Goal: Contribute content: Add original content to the website for others to see

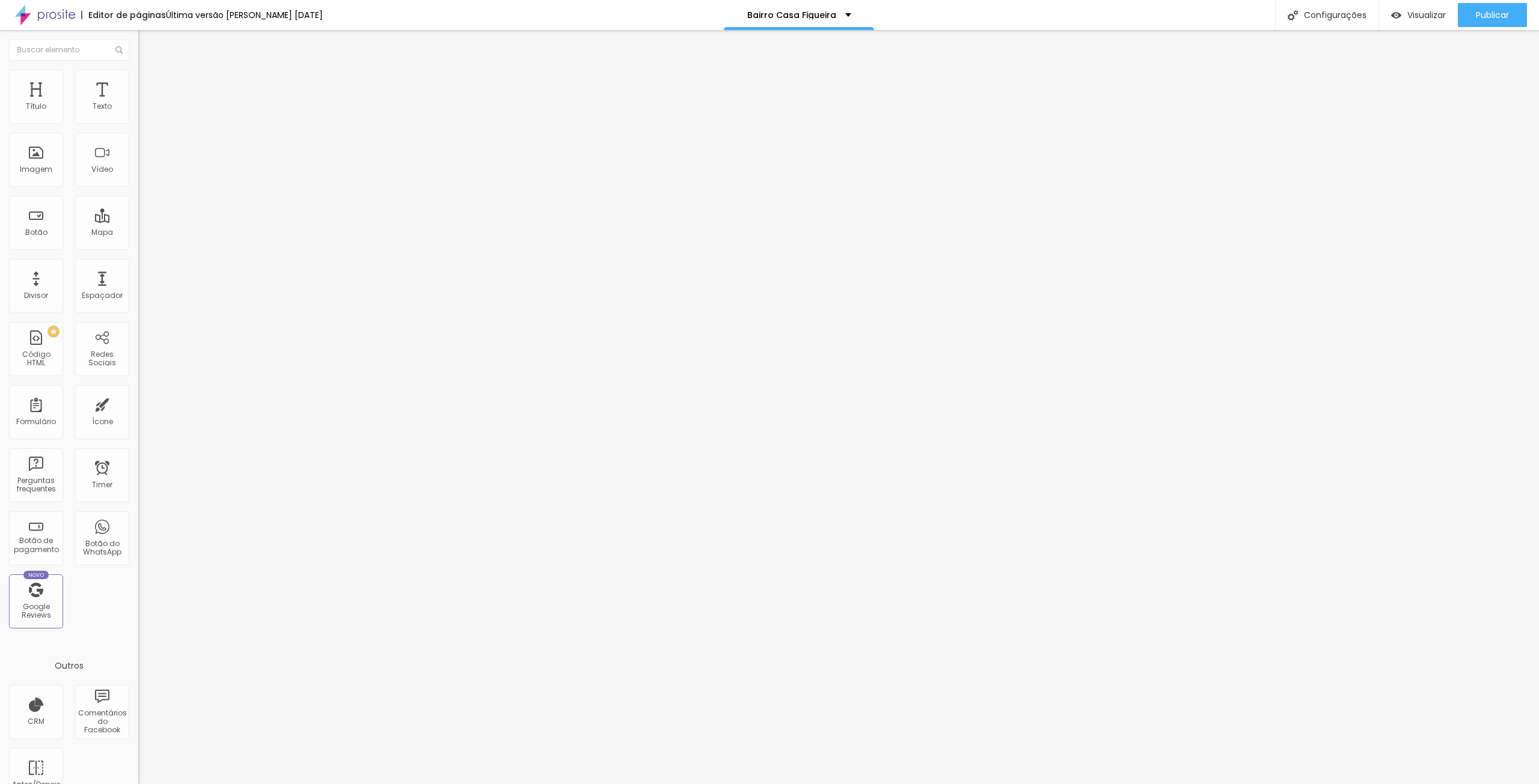
click at [139, 103] on span "Trocar imagem" at bounding box center [171, 98] width 66 height 10
click at [139, 160] on span "Trocar imagem" at bounding box center [171, 155] width 66 height 10
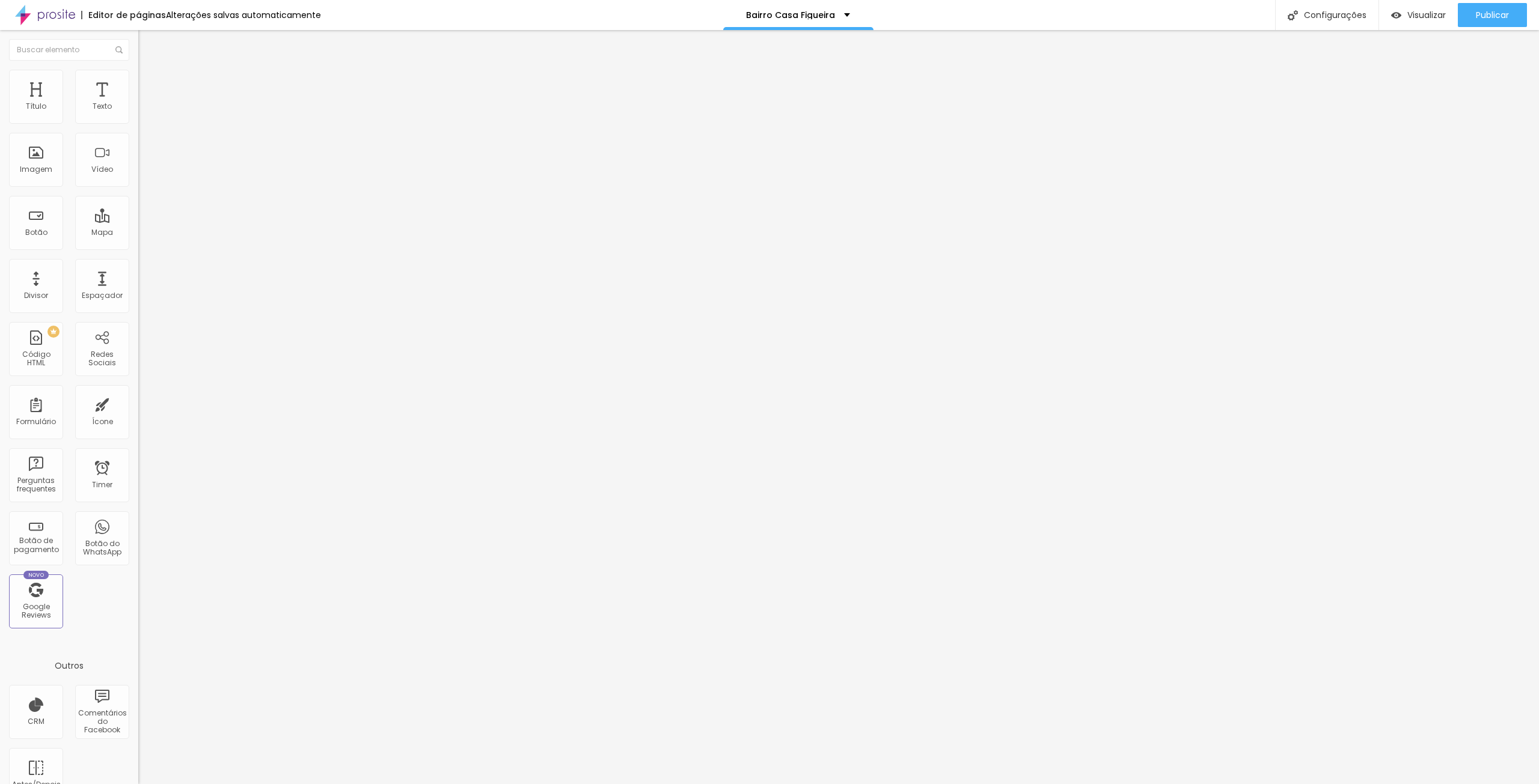
drag, startPoint x: 45, startPoint y: 338, endPoint x: 0, endPoint y: 337, distance: 45.0
click at [139, 337] on div "Imagem Antes Trocar imagem Descrição Antes JANEIRO 2024 Imagem Depois Trocar im…" at bounding box center [208, 223] width 139 height 258
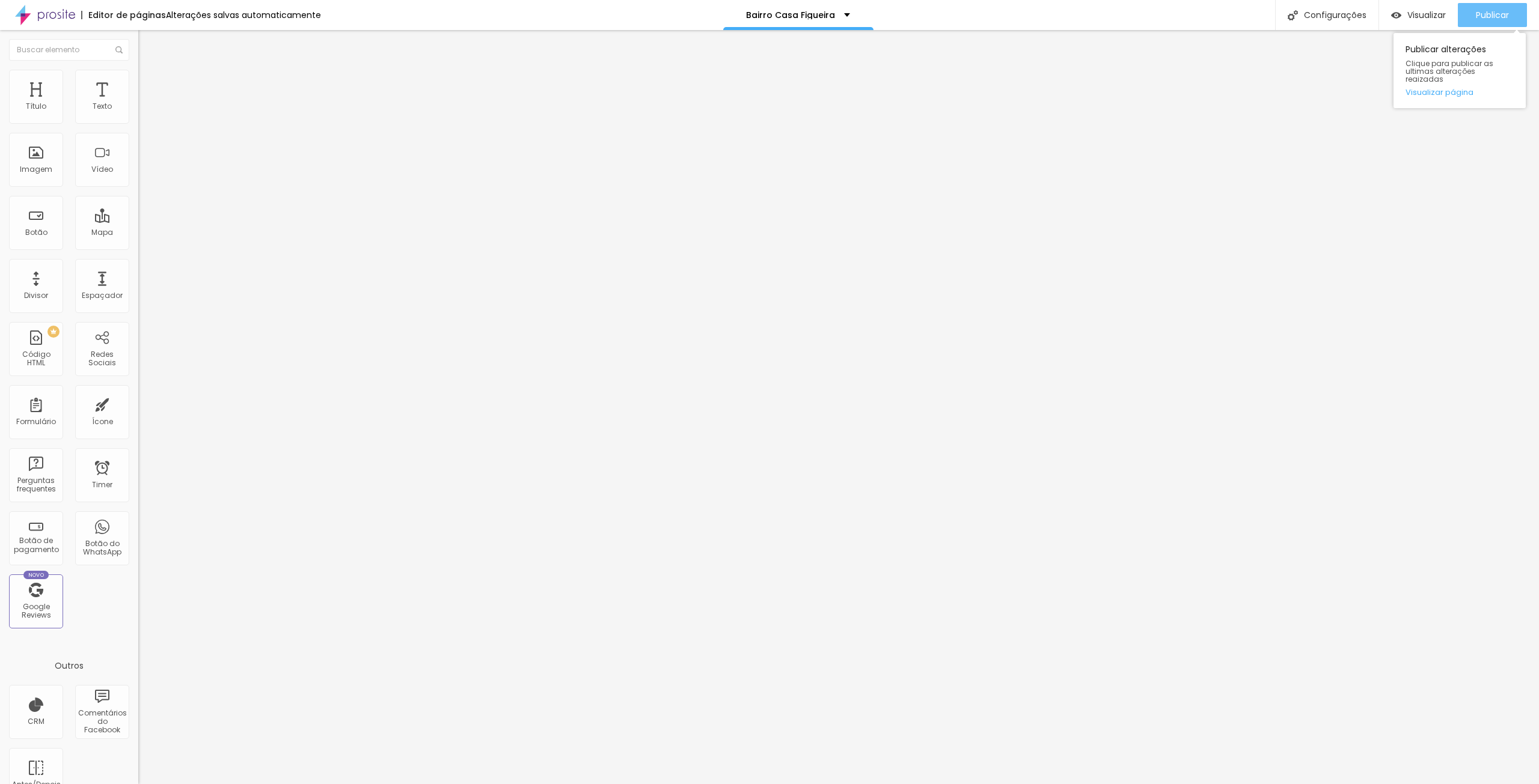
type input "SETEMBRO 2025"
click at [1488, 18] on span "Publicar" at bounding box center [1492, 15] width 33 height 9
click at [1413, 14] on span "Visualizar" at bounding box center [1427, 15] width 38 height 9
click at [139, 246] on input "[URL][DOMAIN_NAME]" at bounding box center [211, 240] width 144 height 12
paste input "gKOU8MVbSRDvEOtKWpfWgQBmbI1YvMirnKqMn6Utc3HUA?e=FKfcTd"
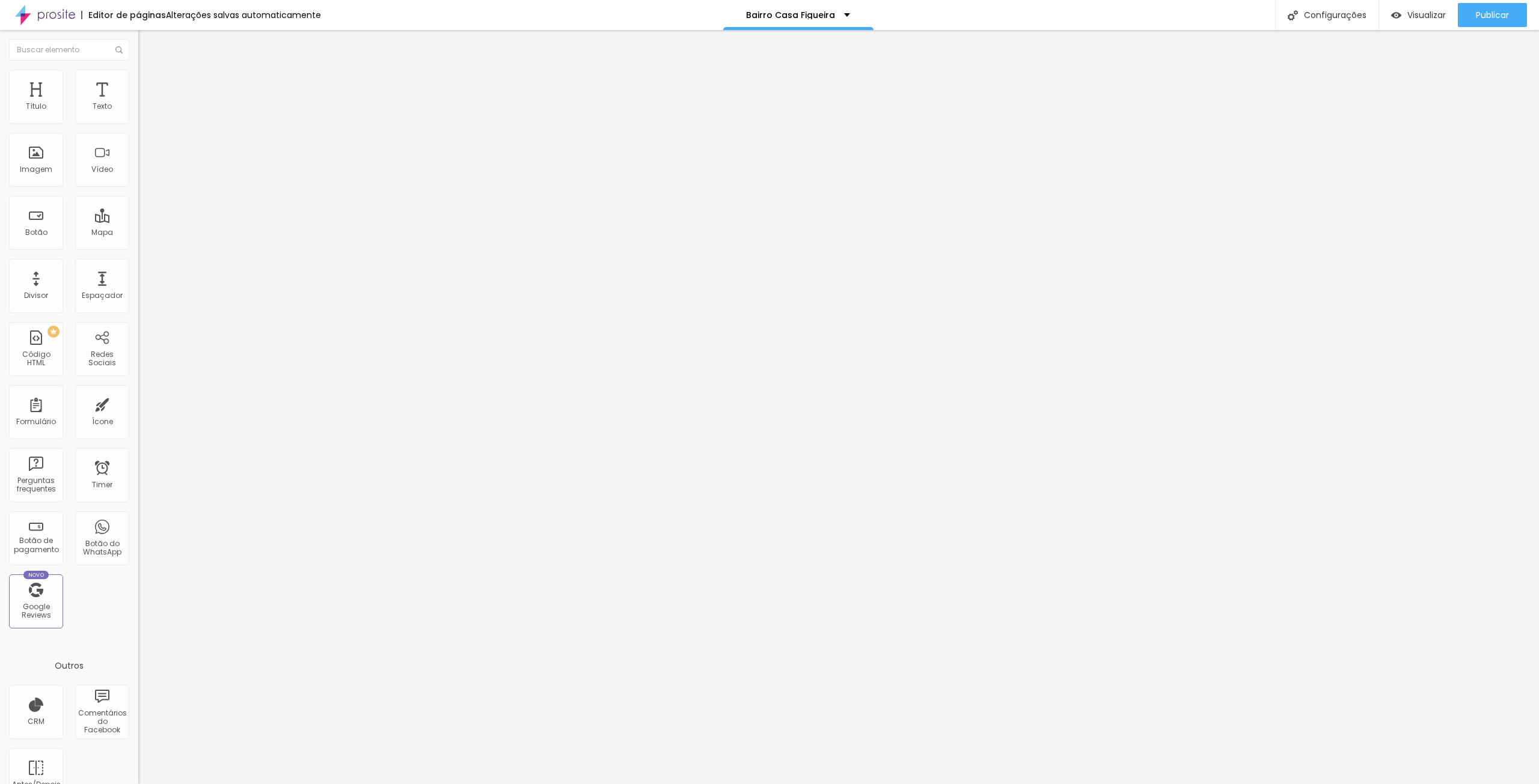
type input "[URL][DOMAIN_NAME]"
click at [1485, 14] on span "Publicar" at bounding box center [1492, 15] width 33 height 9
click at [1435, 14] on span "Visualizar" at bounding box center [1415, 15] width 38 height 9
